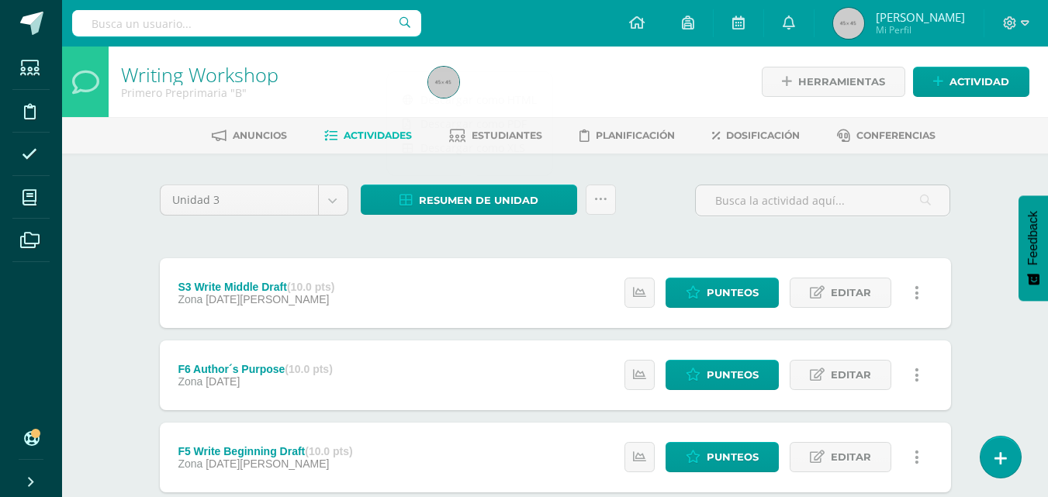
click at [595, 77] on div at bounding box center [579, 82] width 314 height 71
click at [519, 136] on span "Estudiantes" at bounding box center [507, 136] width 71 height 12
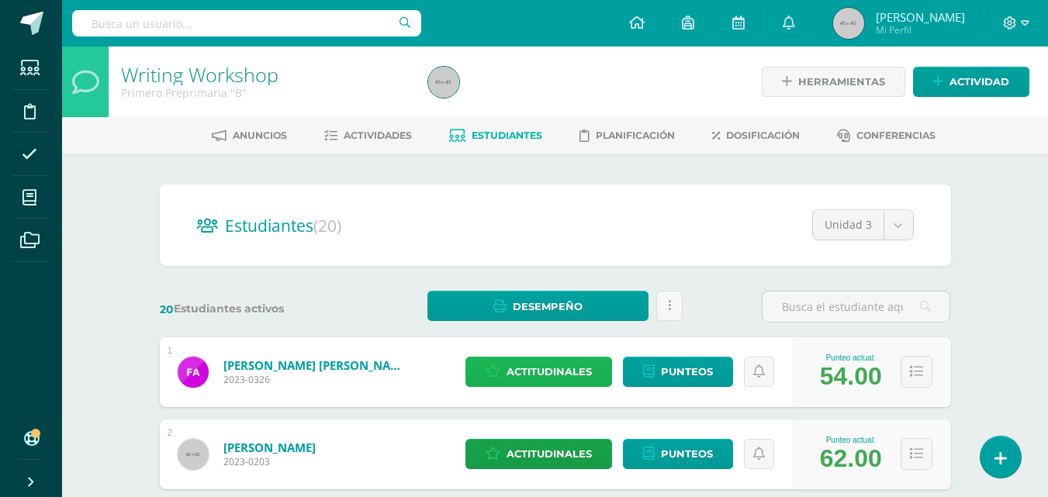
click at [534, 372] on span "Actitudinales" at bounding box center [549, 372] width 85 height 29
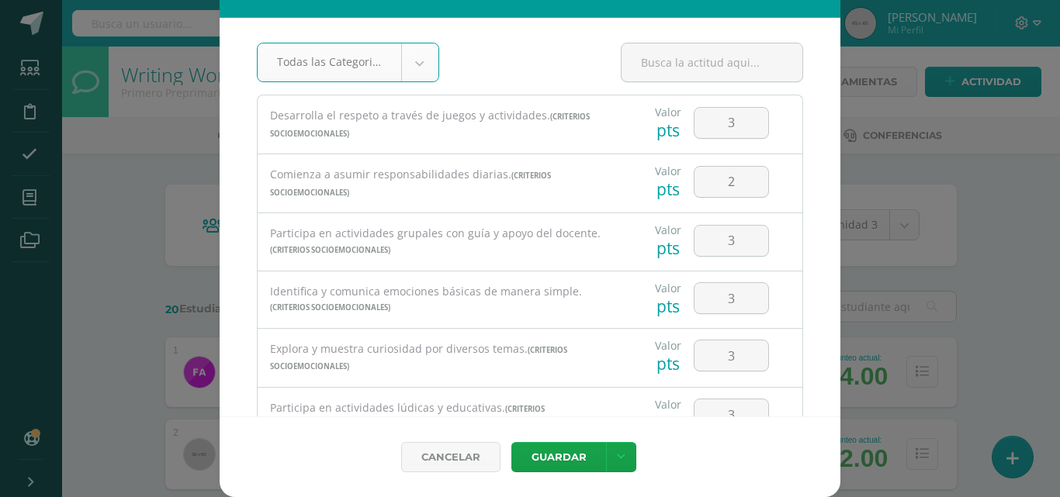
click at [1014, 226] on div "Asignación de Actitudinales de [PERSON_NAME] Todas las Categorias Todas las Cat…" at bounding box center [530, 231] width 1048 height 532
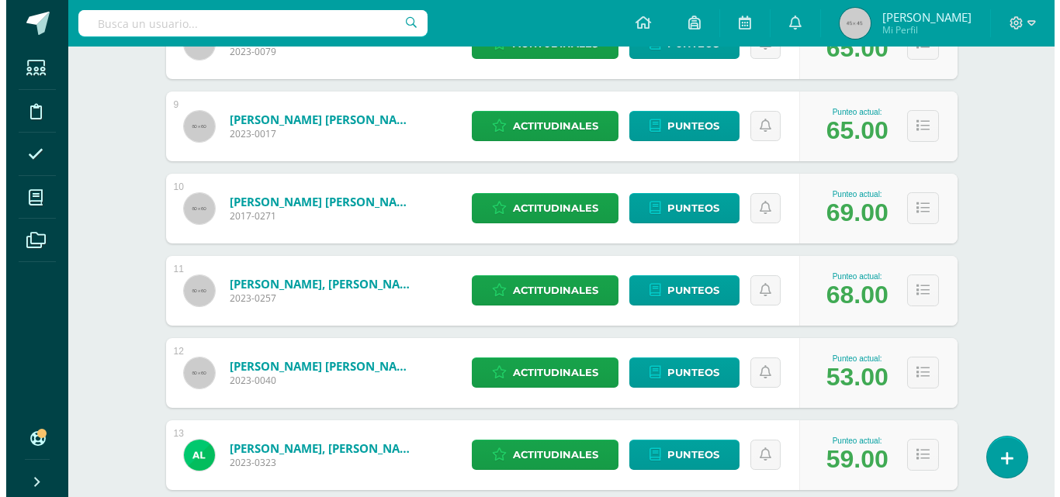
scroll to position [931, 0]
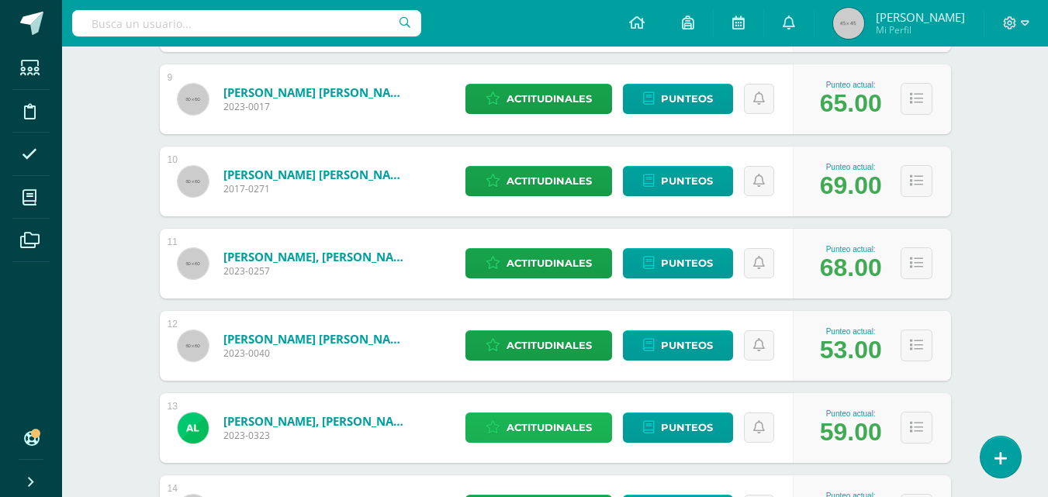
click at [524, 423] on span "Actitudinales" at bounding box center [549, 428] width 85 height 29
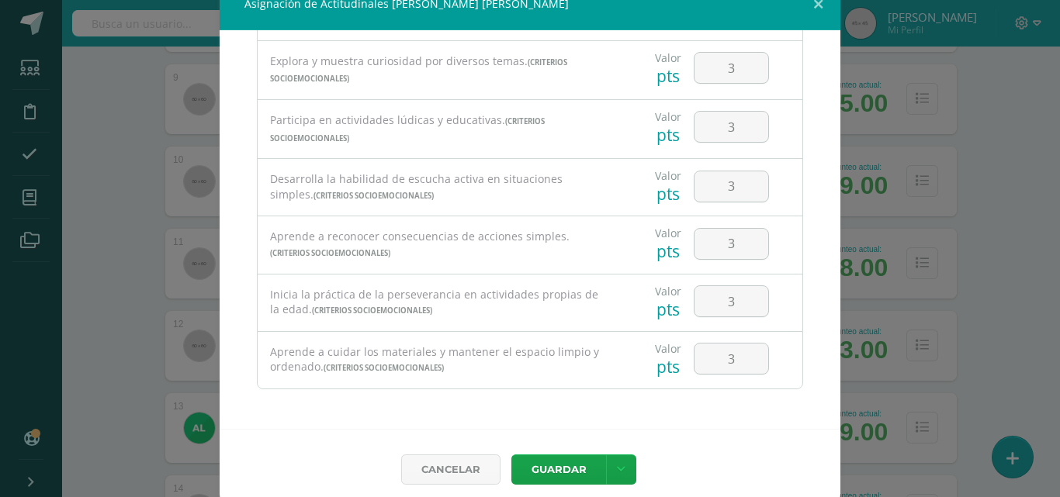
scroll to position [35, 0]
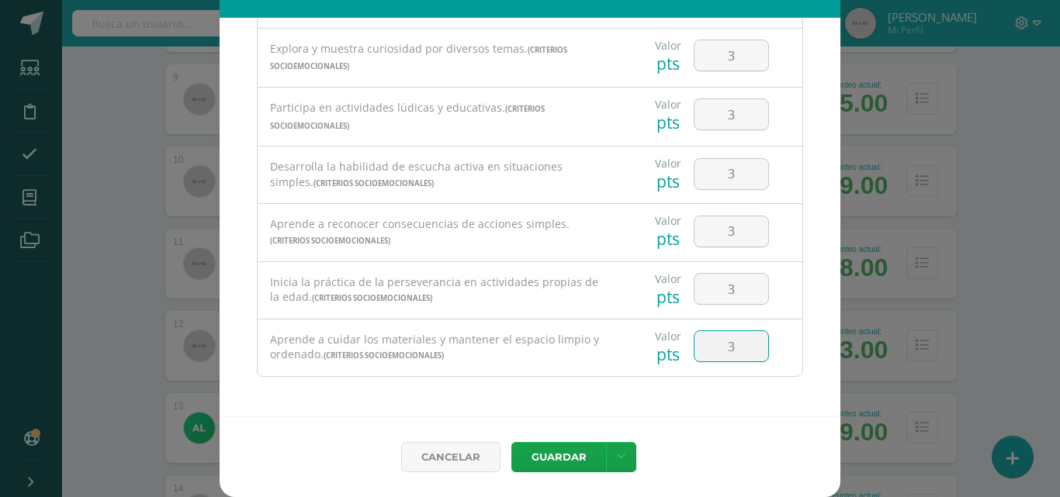
drag, startPoint x: 719, startPoint y: 348, endPoint x: 709, endPoint y: 349, distance: 10.9
click at [709, 349] on input "3" at bounding box center [732, 346] width 74 height 30
type input "1"
drag, startPoint x: 719, startPoint y: 289, endPoint x: 711, endPoint y: 288, distance: 7.8
click at [711, 288] on input "3" at bounding box center [732, 289] width 74 height 30
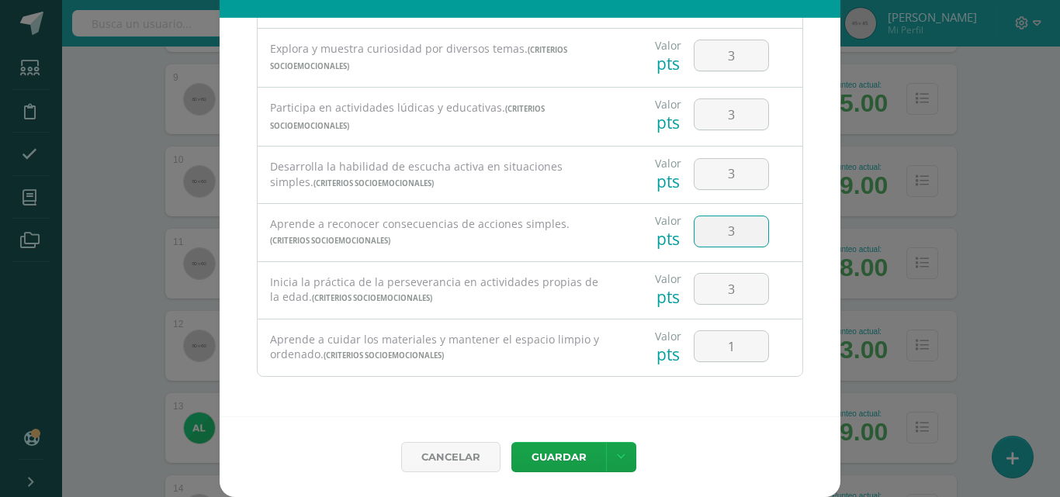
click at [720, 231] on input "3" at bounding box center [732, 232] width 74 height 30
drag, startPoint x: 720, startPoint y: 231, endPoint x: 710, endPoint y: 233, distance: 10.2
click at [710, 233] on input "3" at bounding box center [732, 232] width 74 height 30
type input "2"
click at [711, 177] on input "3" at bounding box center [732, 174] width 74 height 30
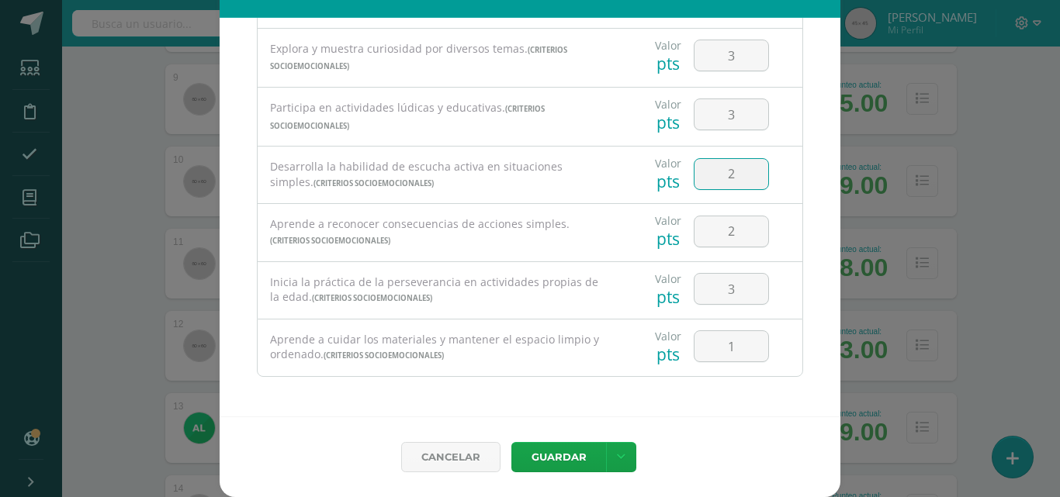
type input "2"
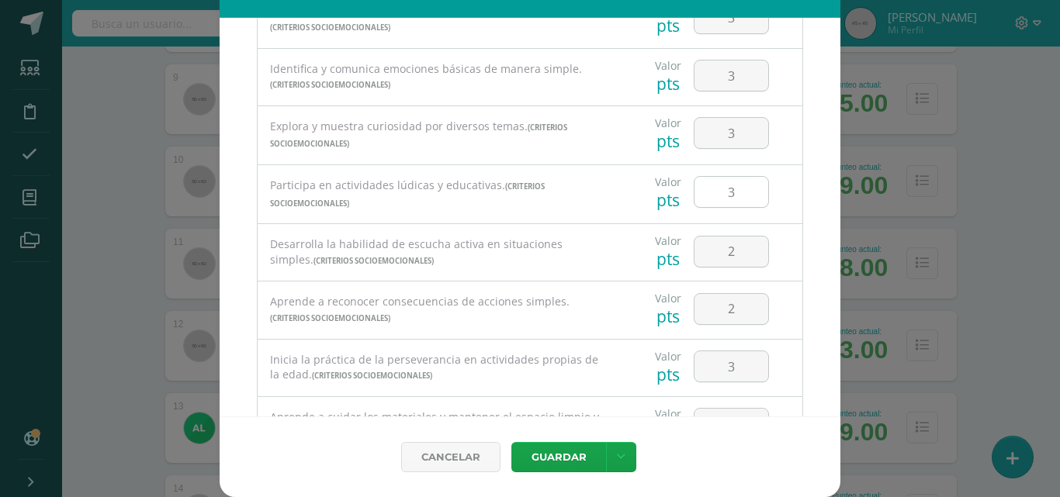
scroll to position [145, 0]
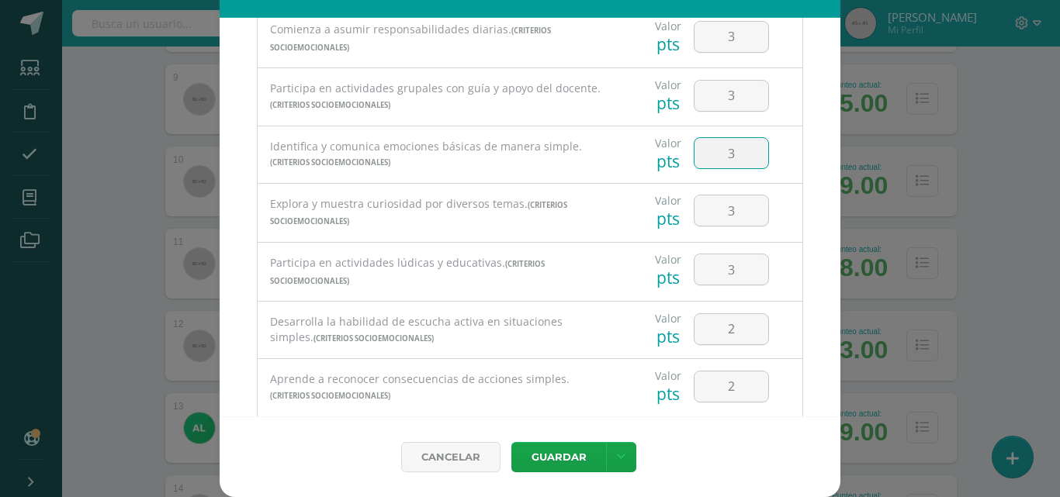
drag, startPoint x: 723, startPoint y: 150, endPoint x: 709, endPoint y: 153, distance: 14.3
click at [709, 153] on input "3" at bounding box center [732, 153] width 74 height 30
type input "2"
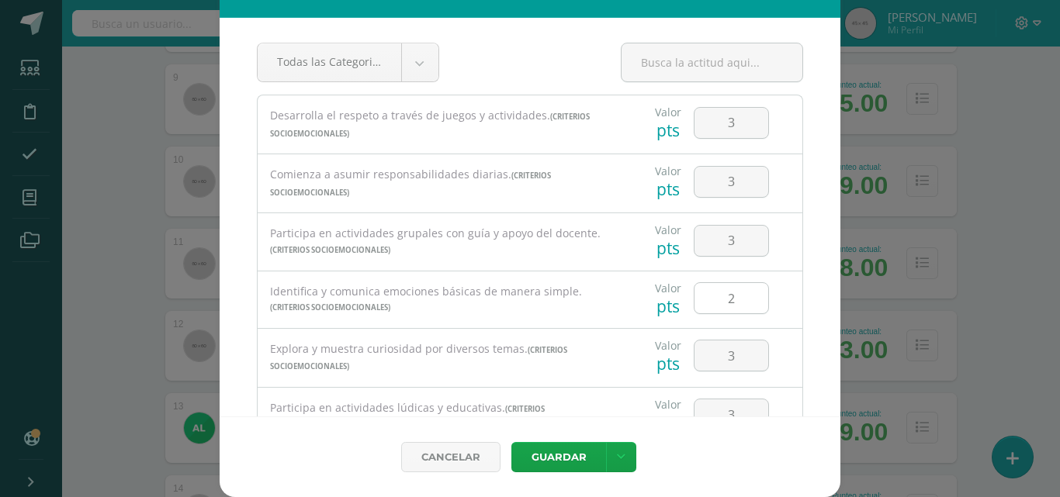
scroll to position [233, 0]
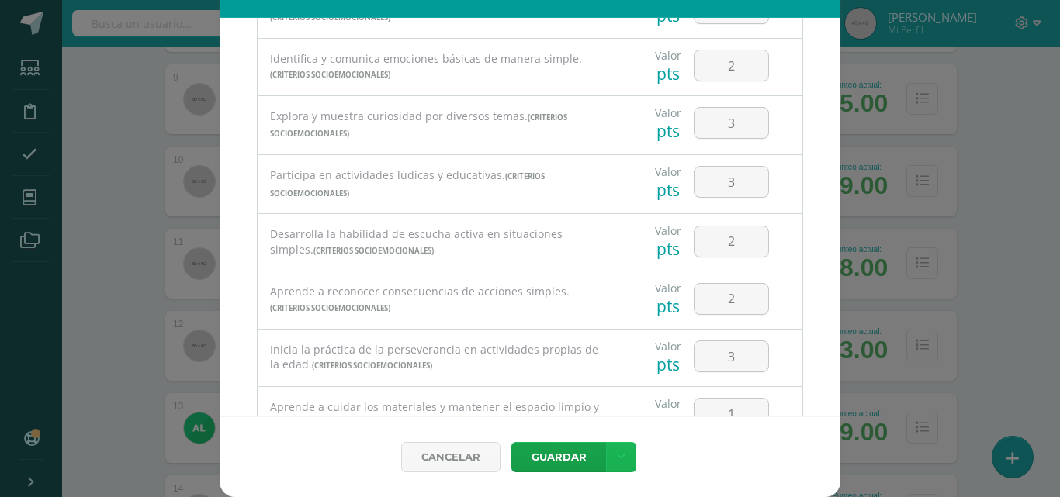
click at [617, 459] on icon at bounding box center [621, 457] width 9 height 13
click at [594, 394] on link "Guardar y poblar en todos mis cursos" at bounding box center [583, 398] width 171 height 37
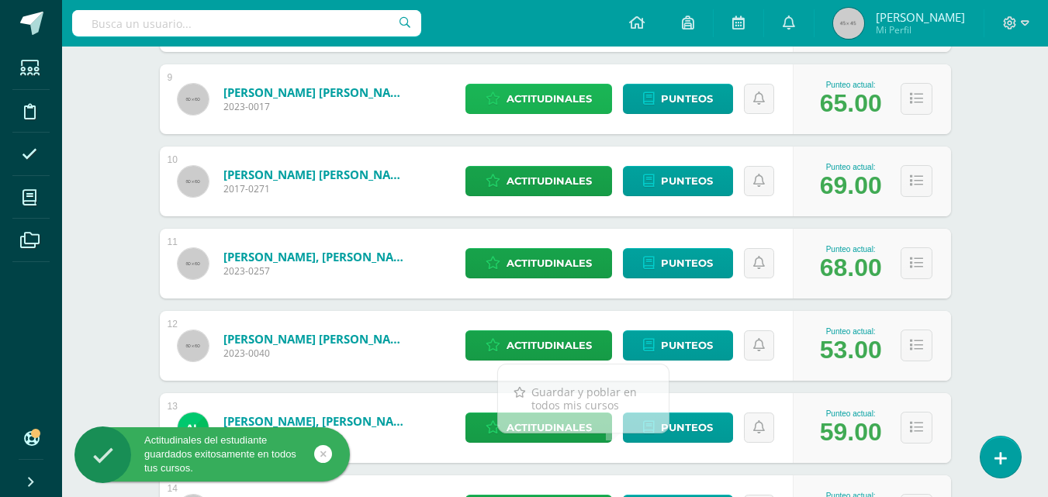
click at [548, 99] on span "Actitudinales" at bounding box center [549, 99] width 85 height 29
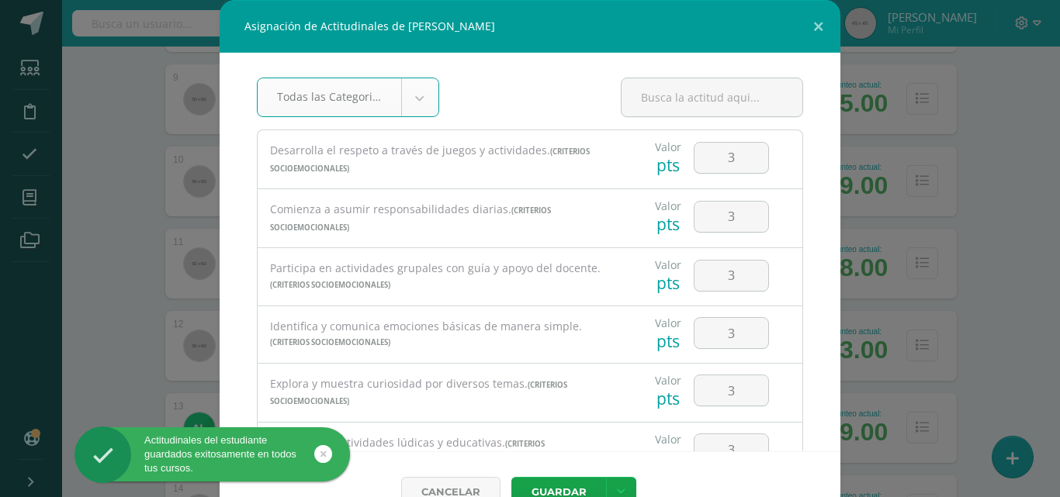
click at [414, 102] on body "Asignación de Actitudinales de [PERSON_NAME] Todas las Categorias Todas las Cat…" at bounding box center [530, 106] width 1060 height 2074
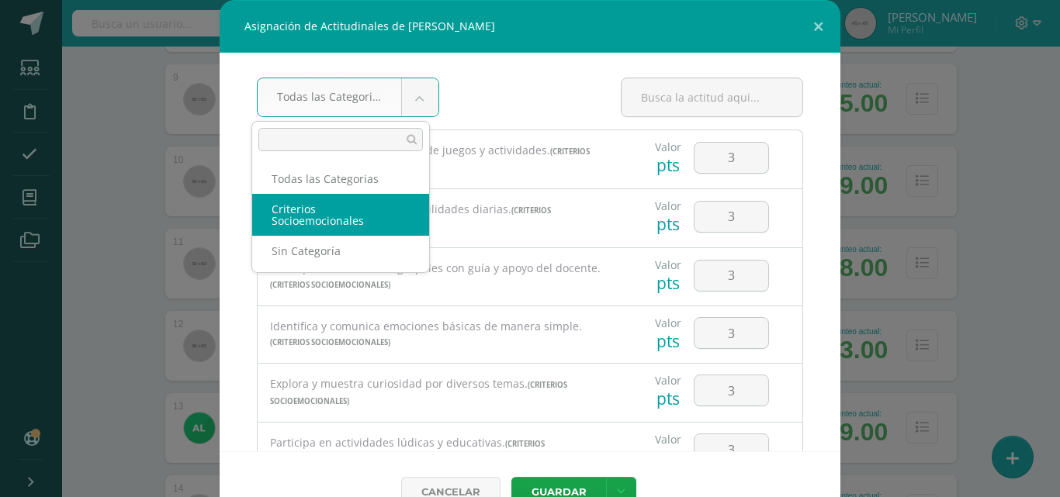
select select "4"
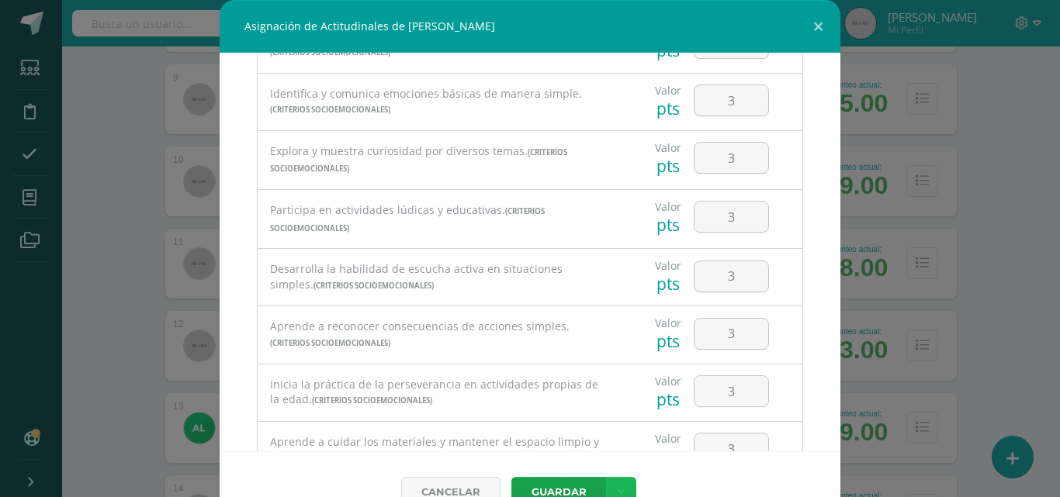
click at [609, 488] on link at bounding box center [621, 492] width 30 height 30
click at [592, 438] on link "Guardar y poblar en todos mis cursos" at bounding box center [583, 433] width 171 height 37
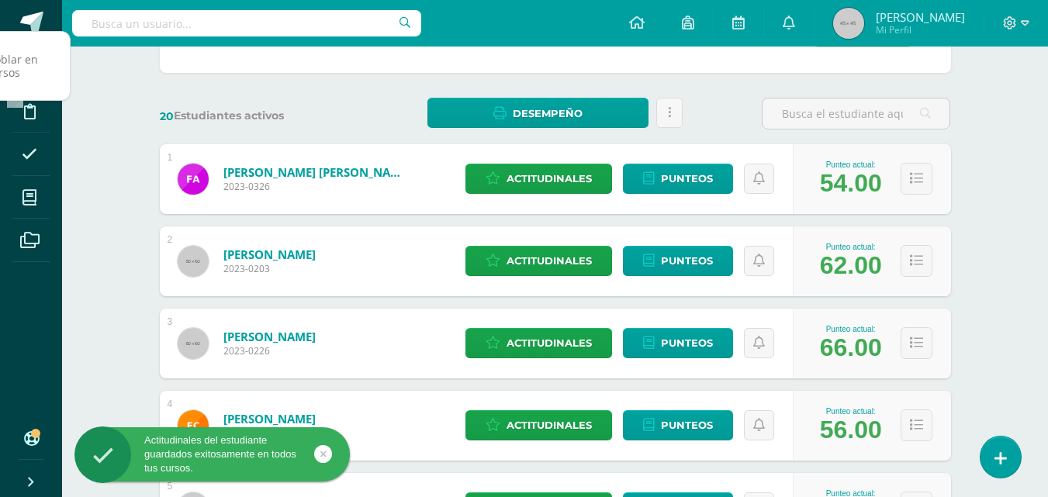
scroll to position [0, 0]
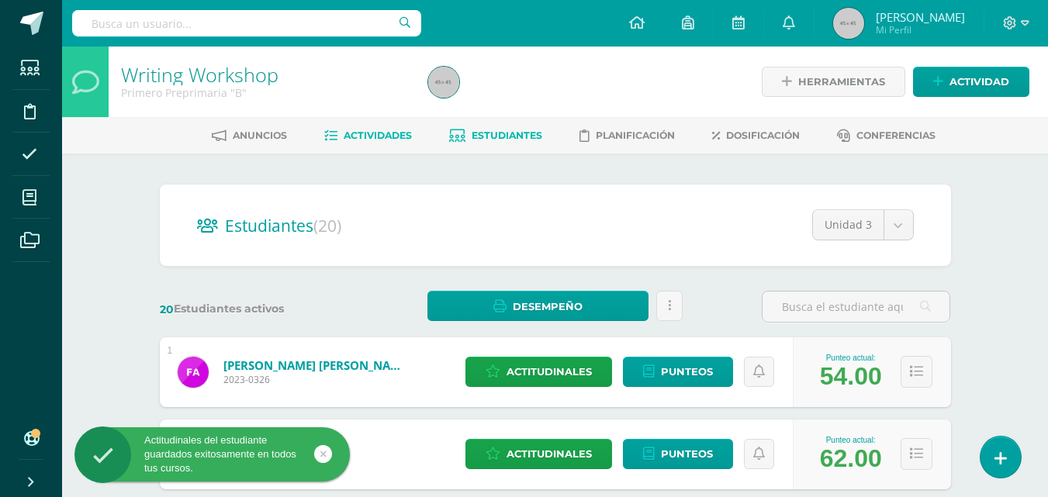
click at [374, 134] on span "Actividades" at bounding box center [378, 136] width 68 height 12
